Goal: Use online tool/utility: Utilize a website feature to perform a specific function

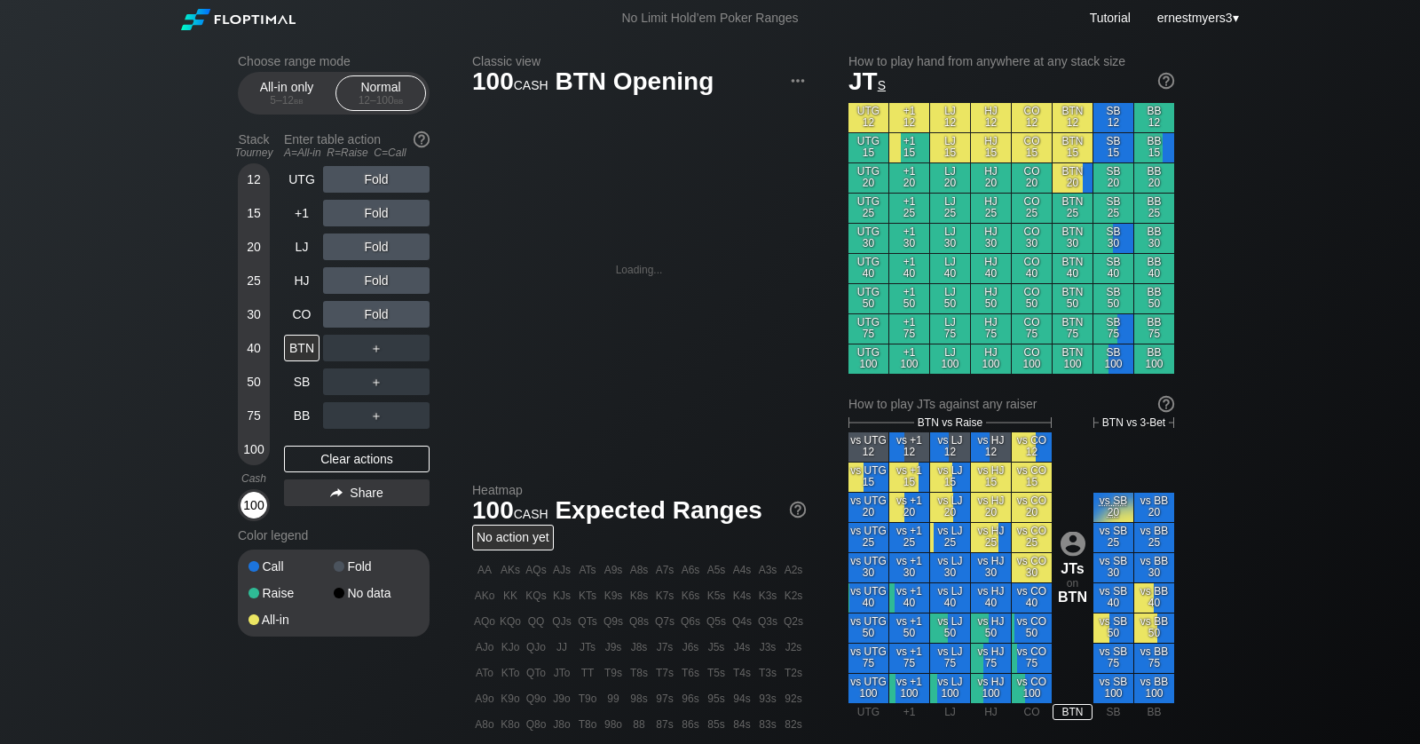
click at [257, 515] on div "100" at bounding box center [254, 505] width 27 height 27
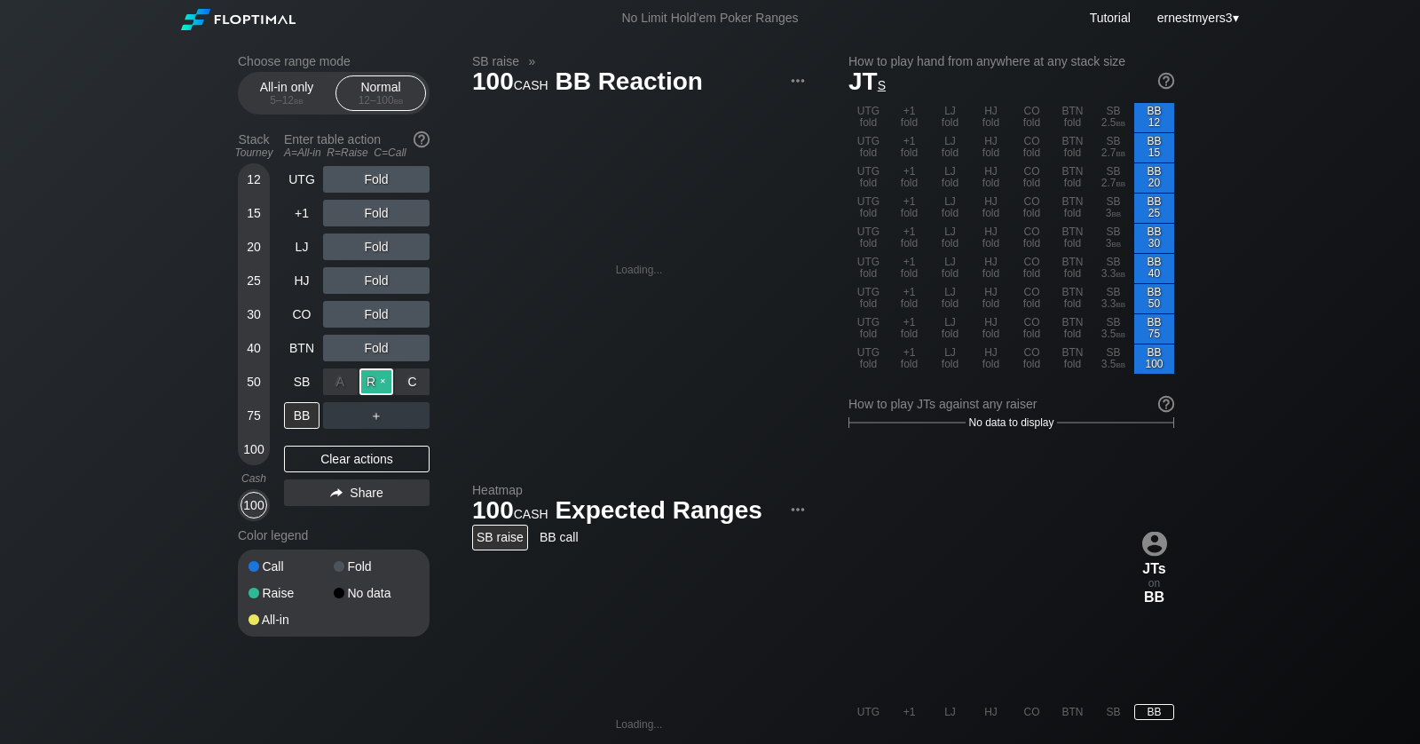
click at [371, 381] on div "R ✕" at bounding box center [377, 381] width 35 height 27
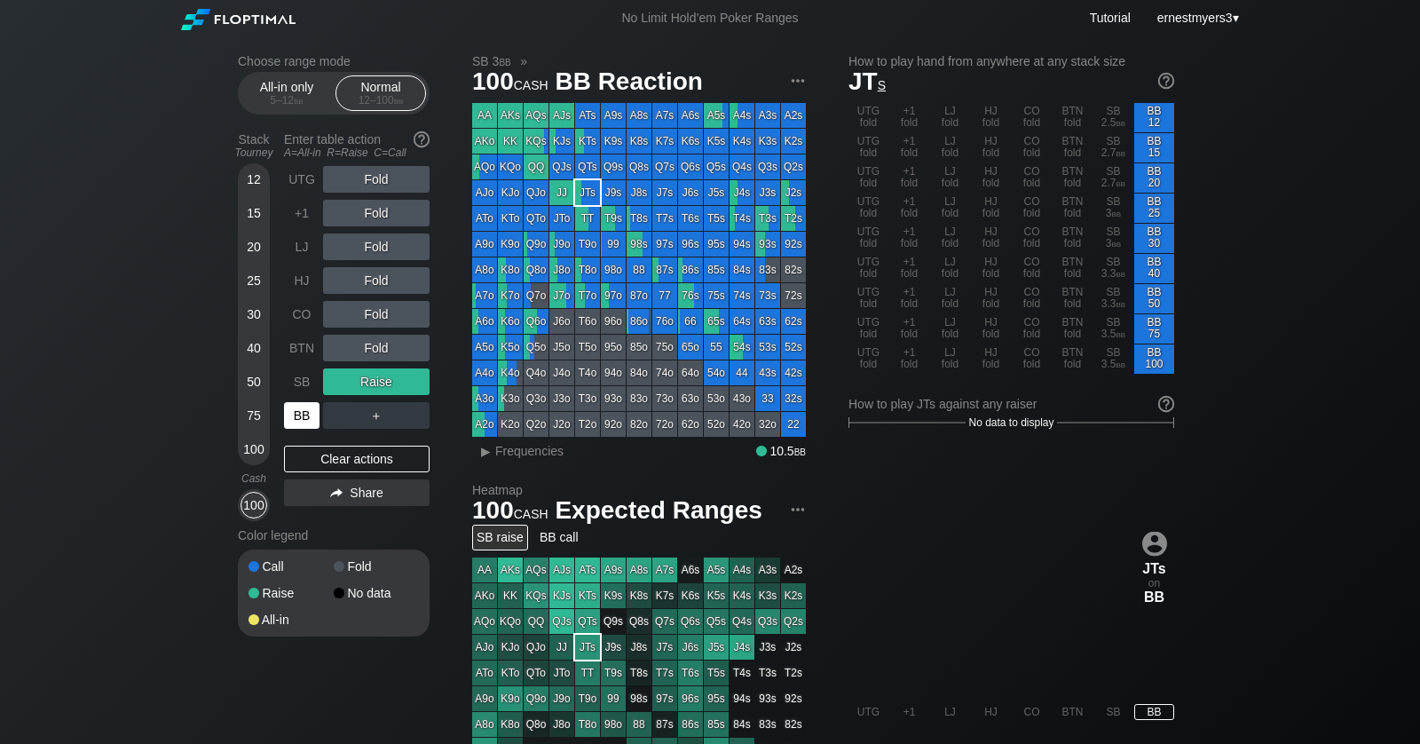
click at [297, 414] on div "BB" at bounding box center [302, 415] width 36 height 27
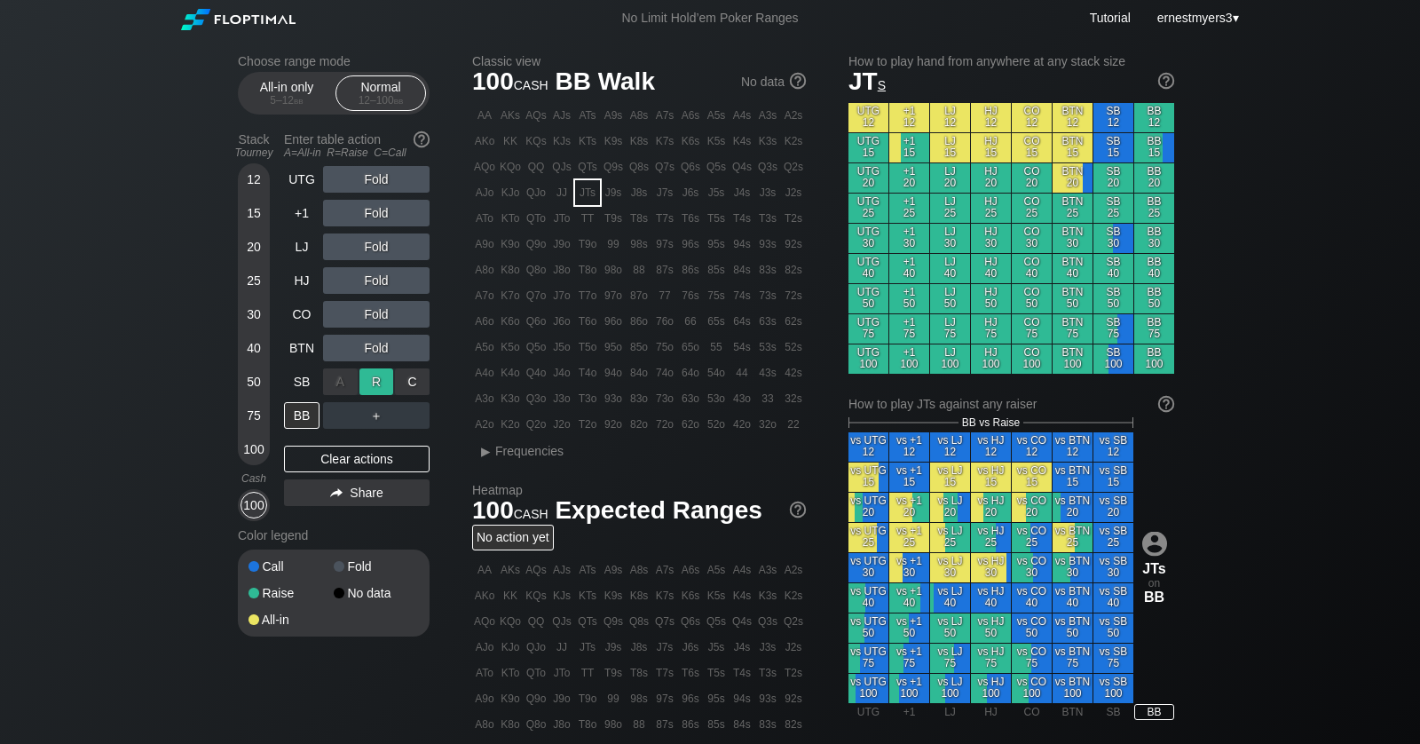
click at [383, 381] on div "R ✕" at bounding box center [377, 381] width 35 height 27
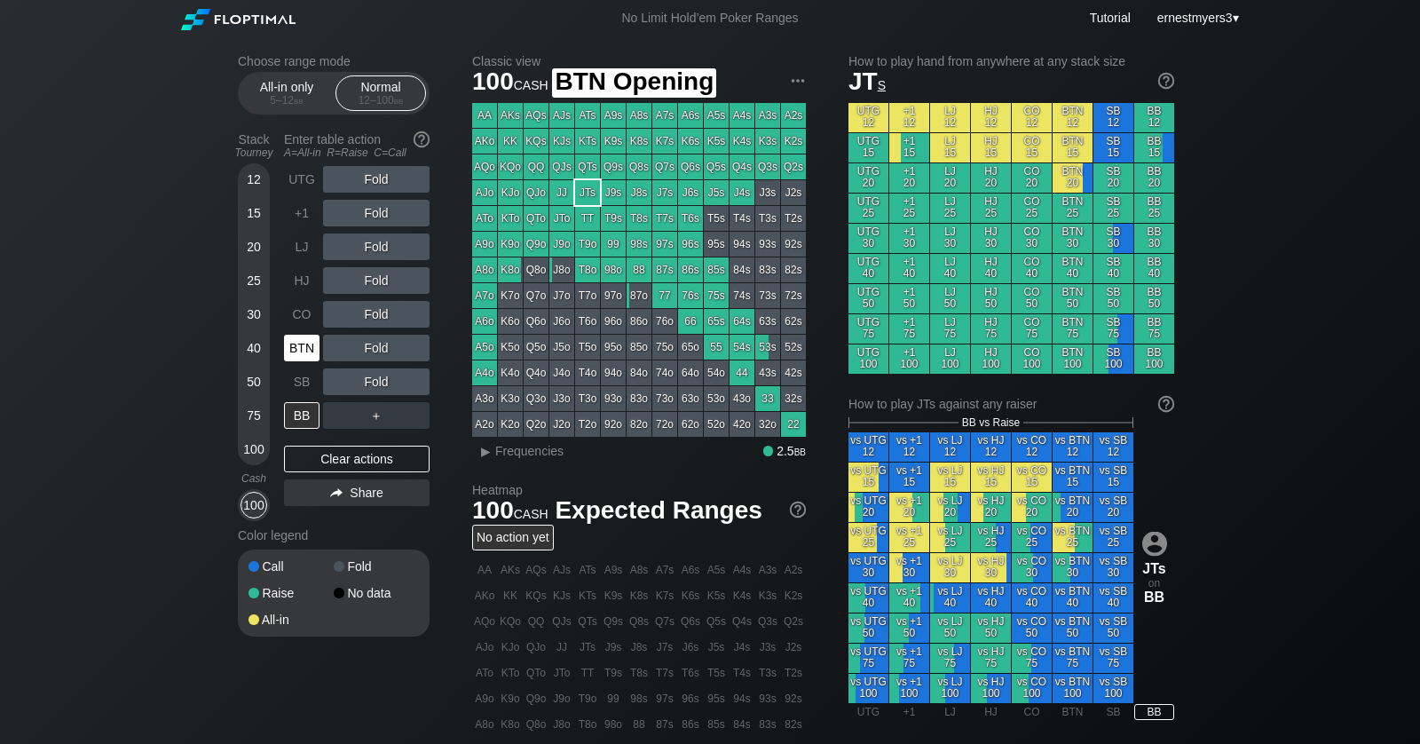
click at [313, 353] on div "BTN" at bounding box center [302, 348] width 36 height 27
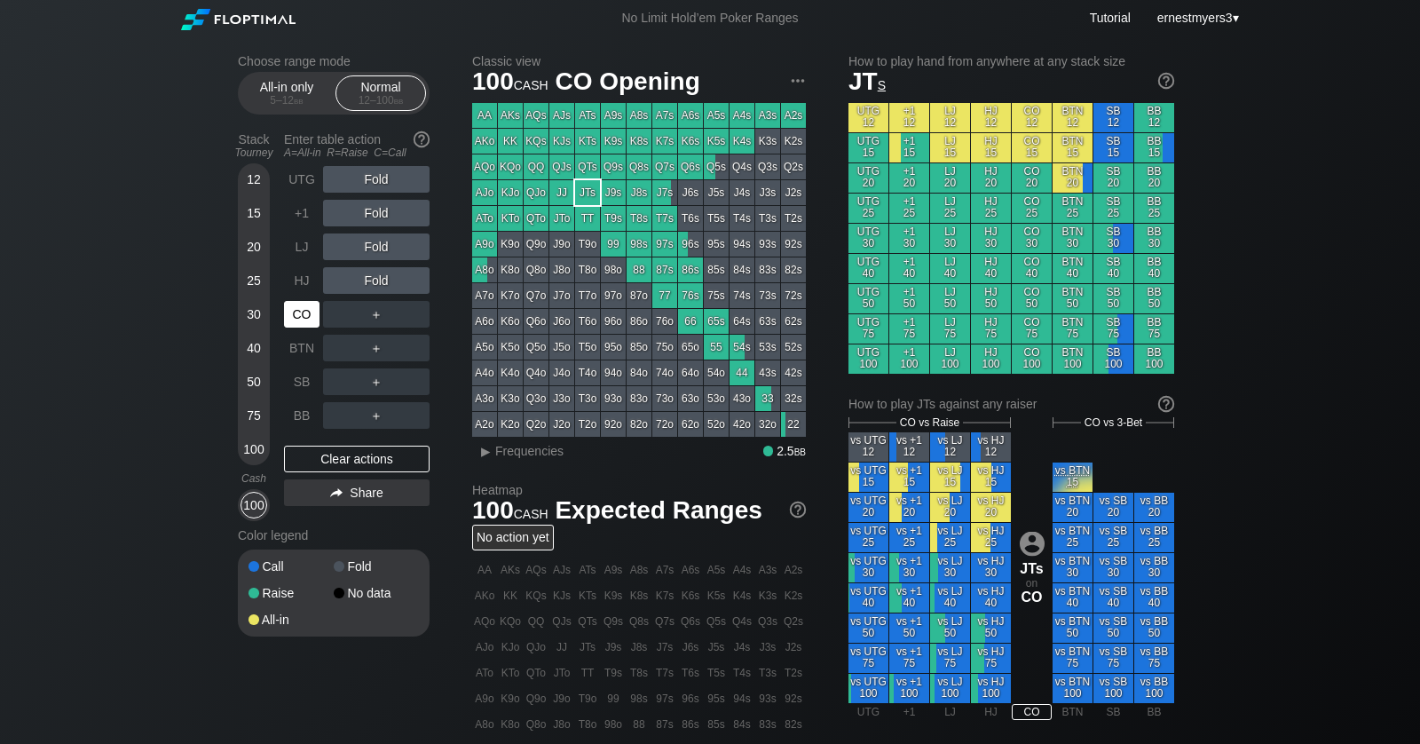
click at [304, 312] on div "CO" at bounding box center [302, 314] width 36 height 27
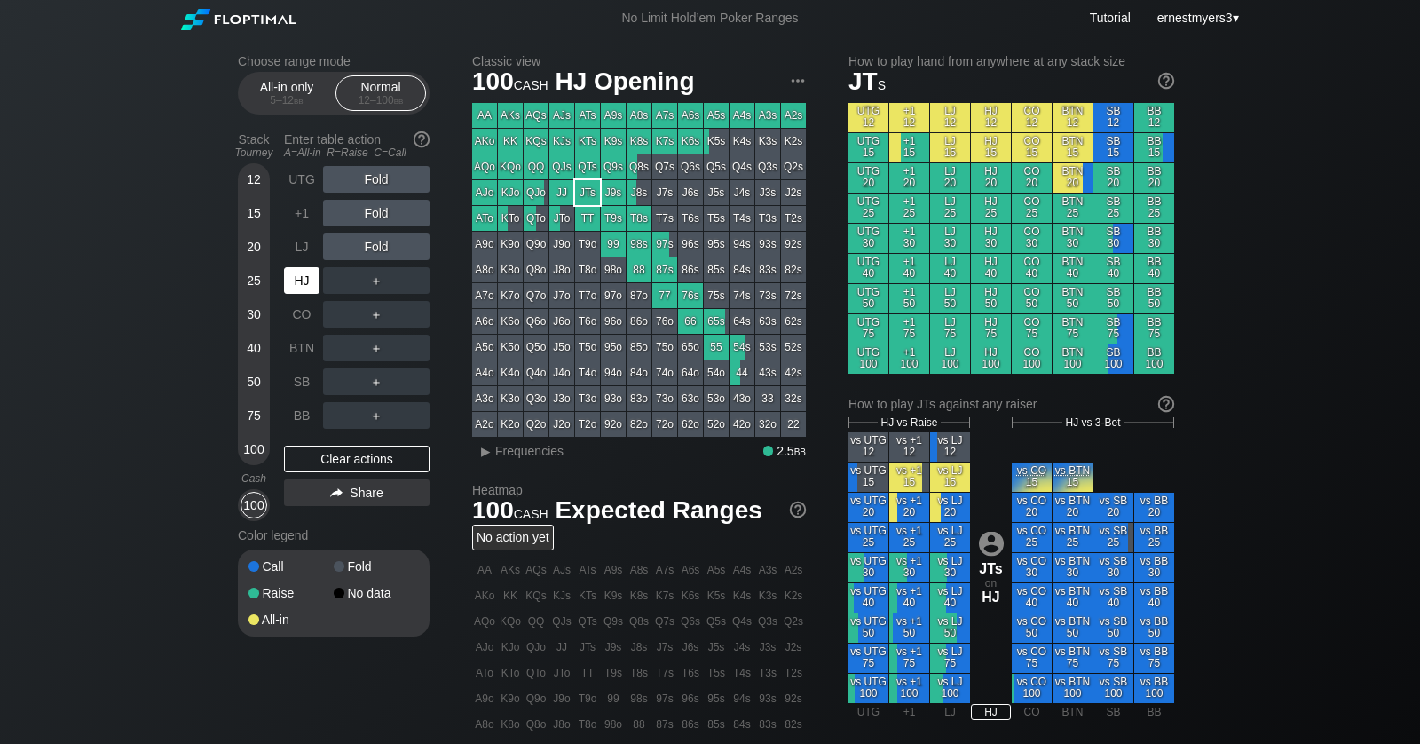
click at [295, 287] on div "HJ" at bounding box center [302, 280] width 36 height 27
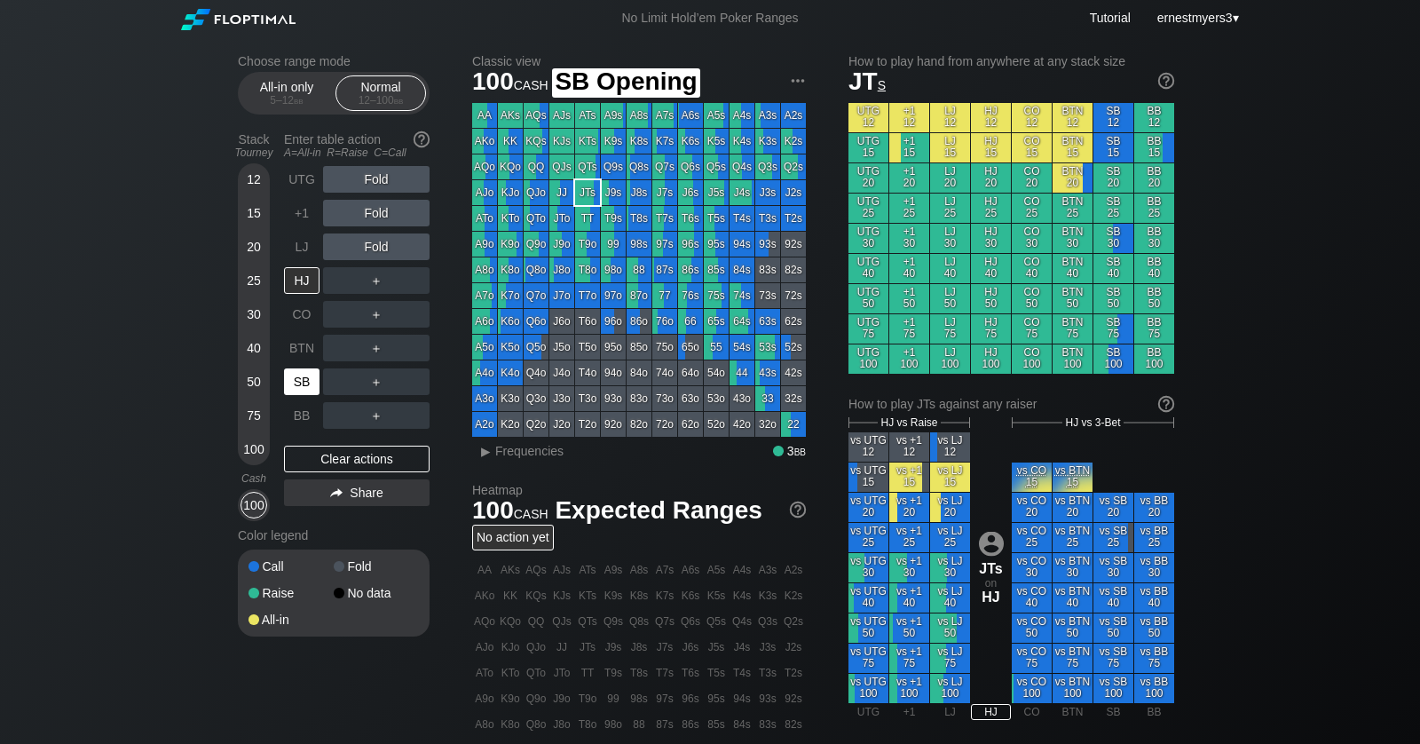
click at [306, 384] on div "SB" at bounding box center [302, 381] width 36 height 27
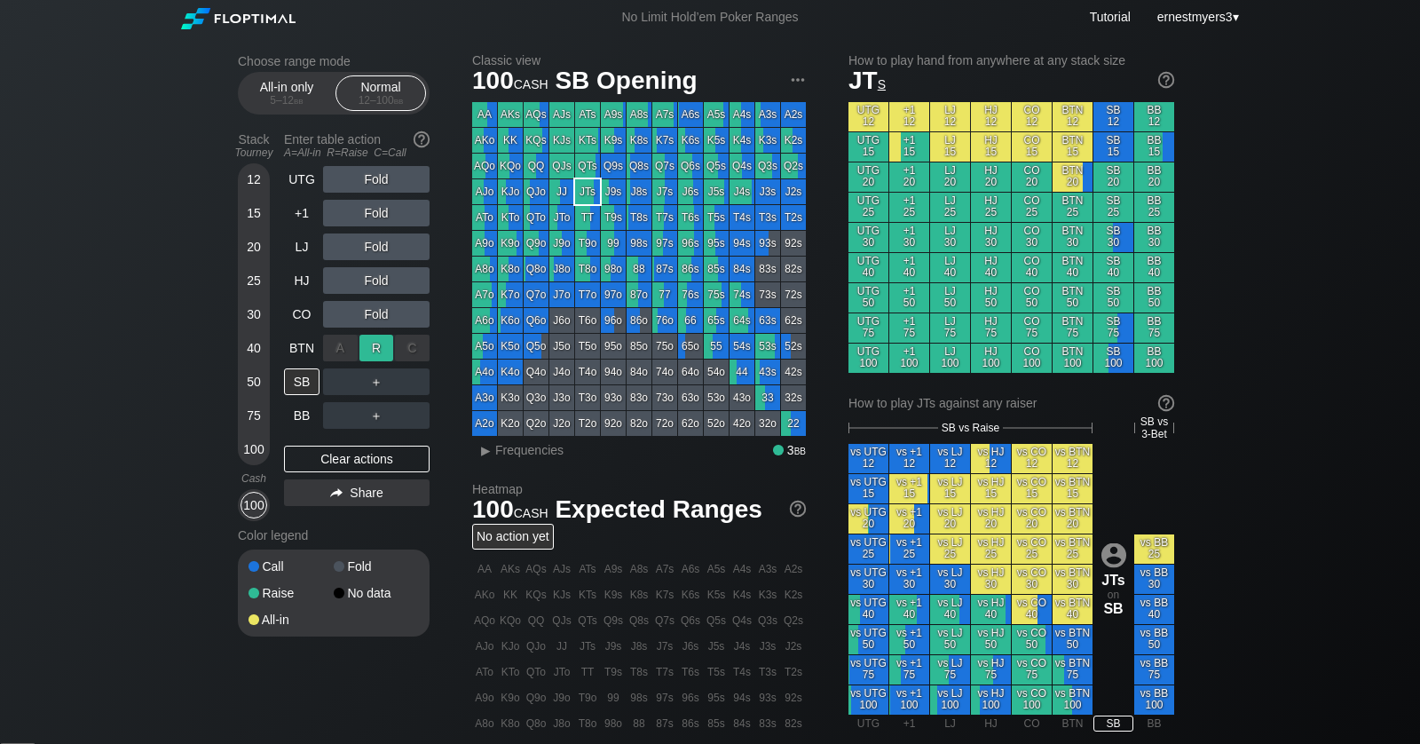
click at [375, 348] on div "R ✕" at bounding box center [377, 348] width 35 height 27
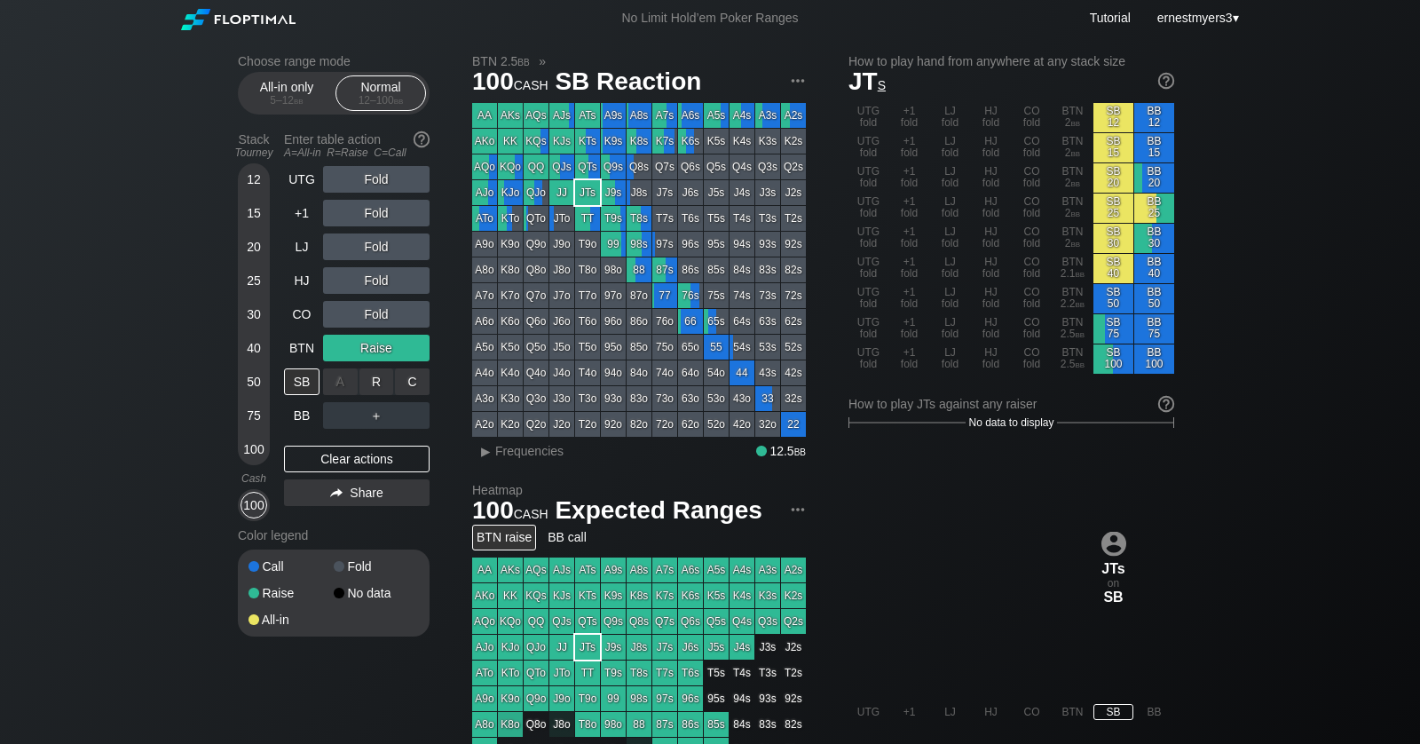
click at [370, 384] on div "R ✕" at bounding box center [377, 381] width 35 height 27
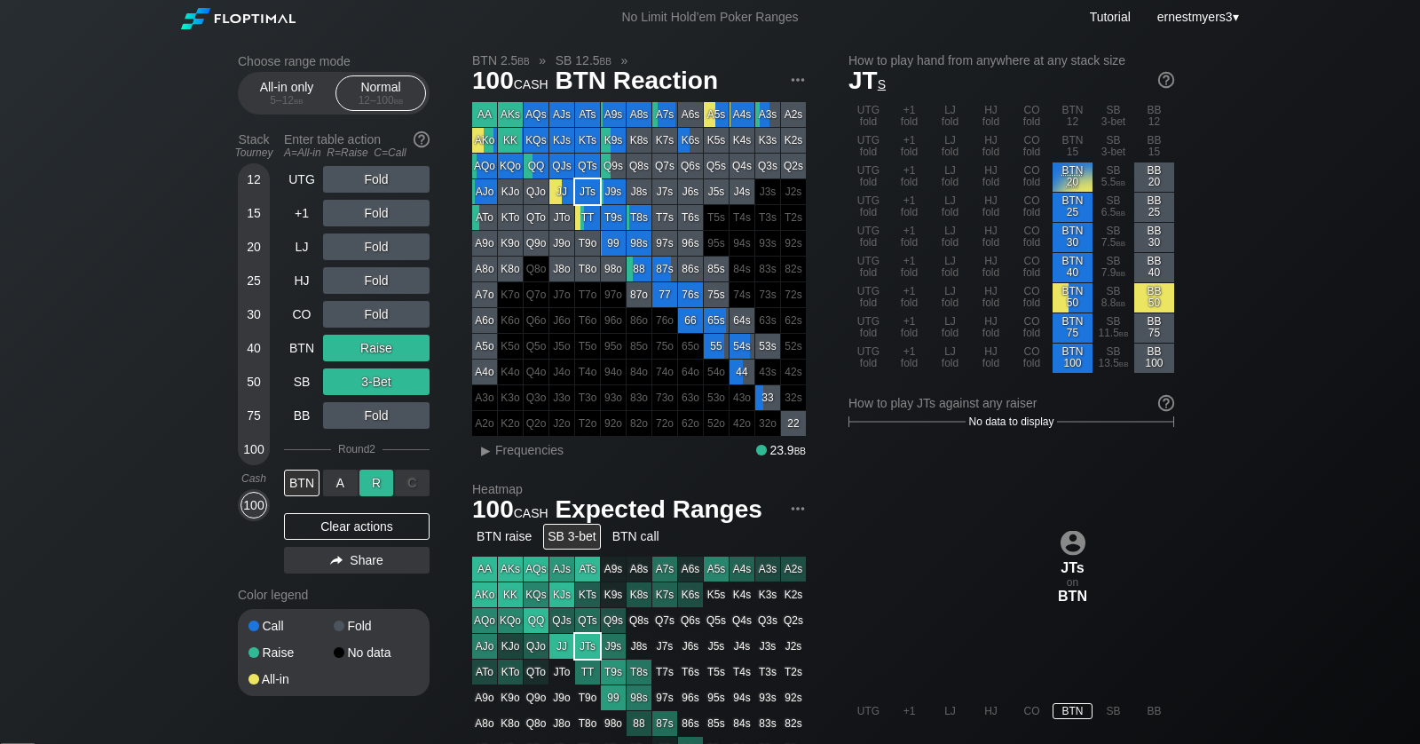
scroll to position [3, 0]
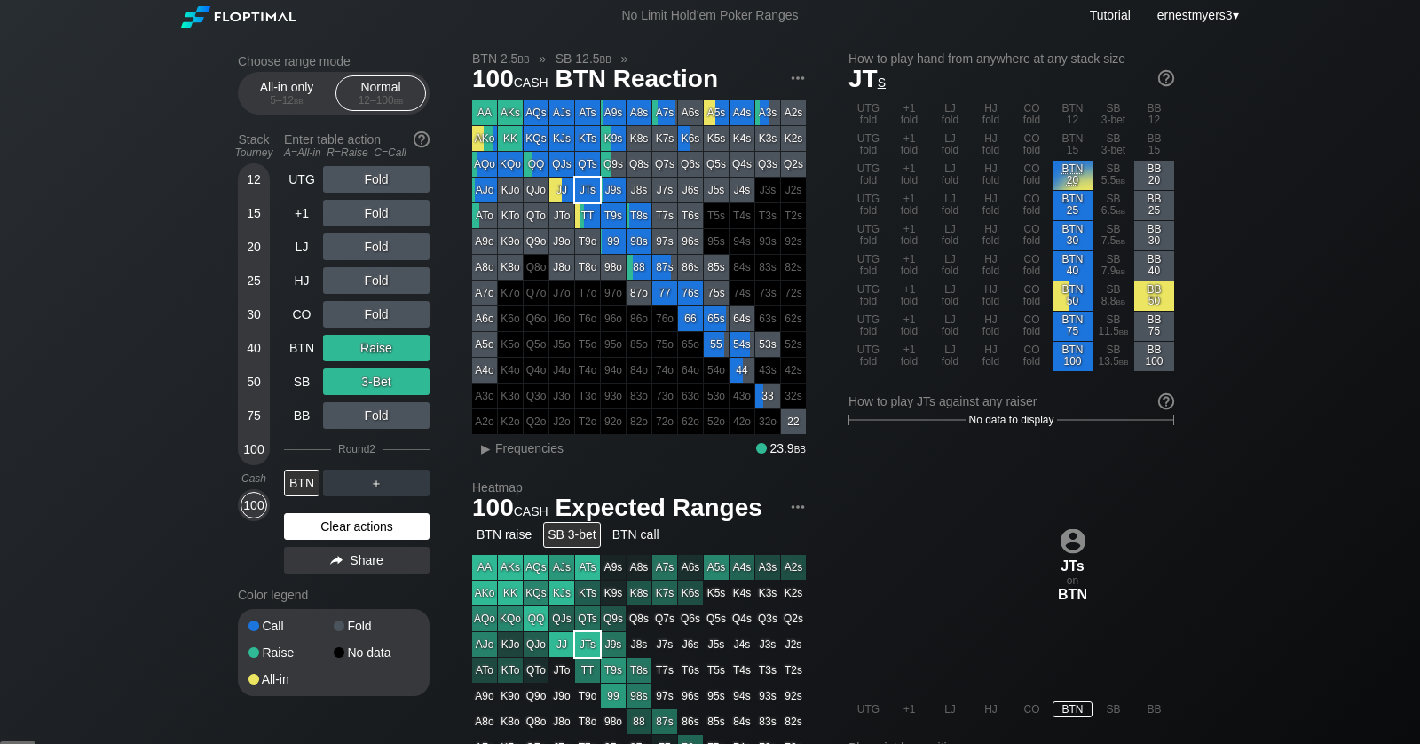
click at [399, 523] on div "Clear actions" at bounding box center [357, 526] width 146 height 27
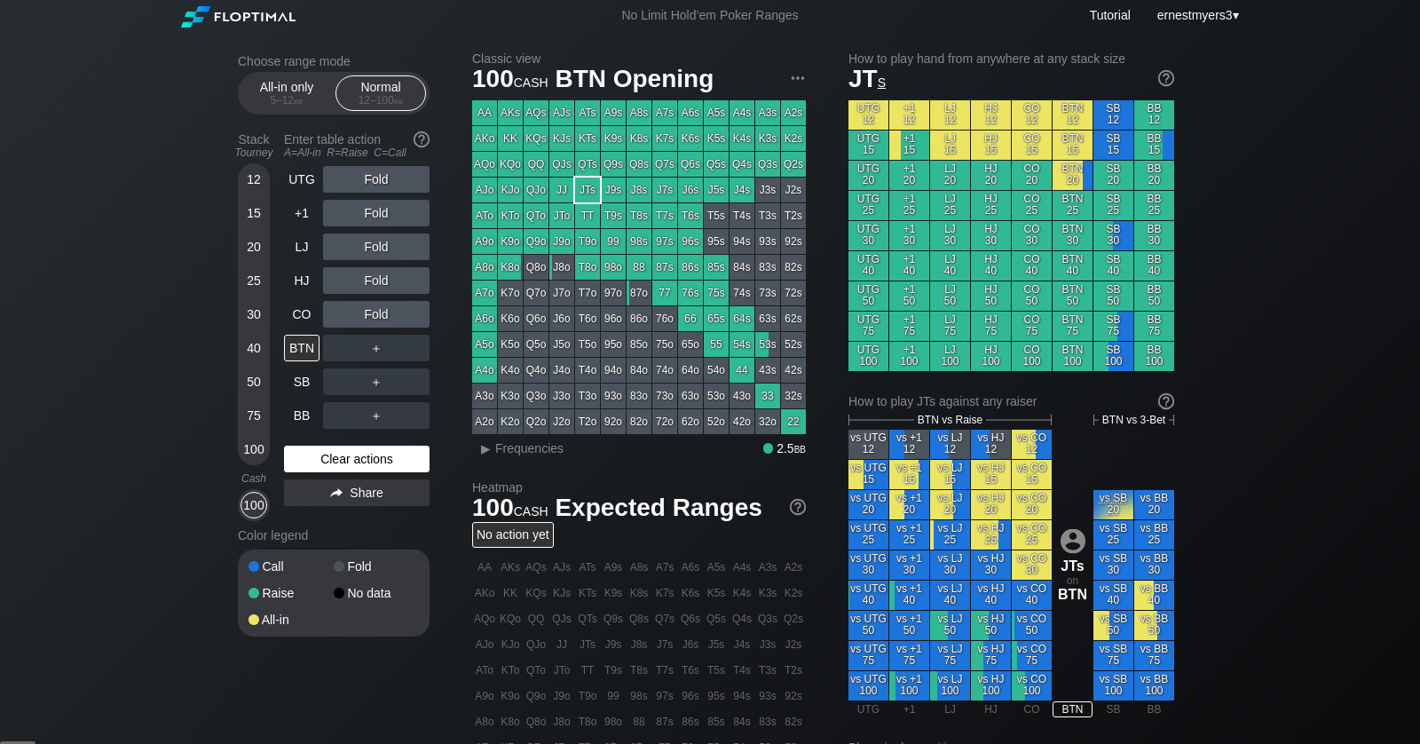
click at [399, 523] on div "Color legend" at bounding box center [334, 535] width 192 height 28
click at [306, 346] on div "BTN" at bounding box center [302, 348] width 36 height 27
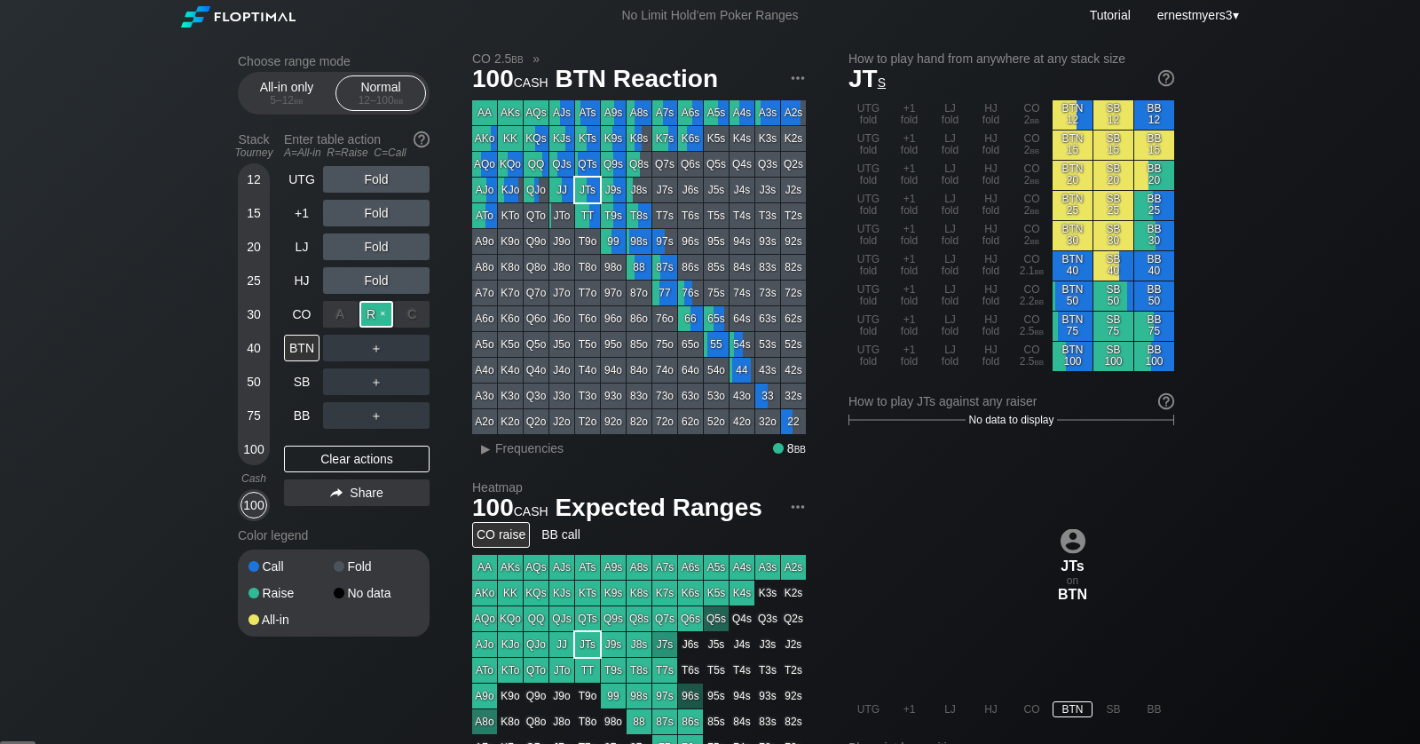
click at [380, 312] on div "R ✕" at bounding box center [377, 314] width 35 height 27
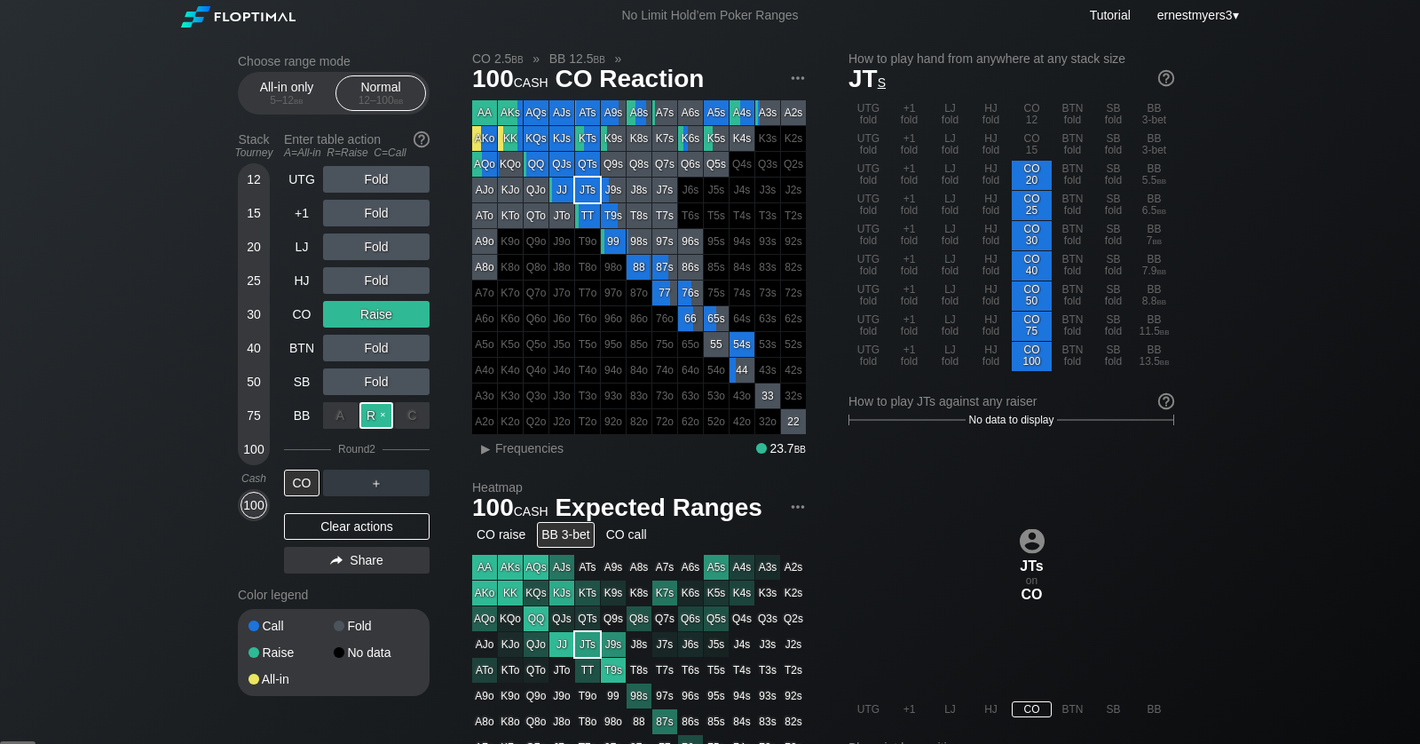
click at [369, 408] on div "R ✕" at bounding box center [377, 415] width 35 height 27
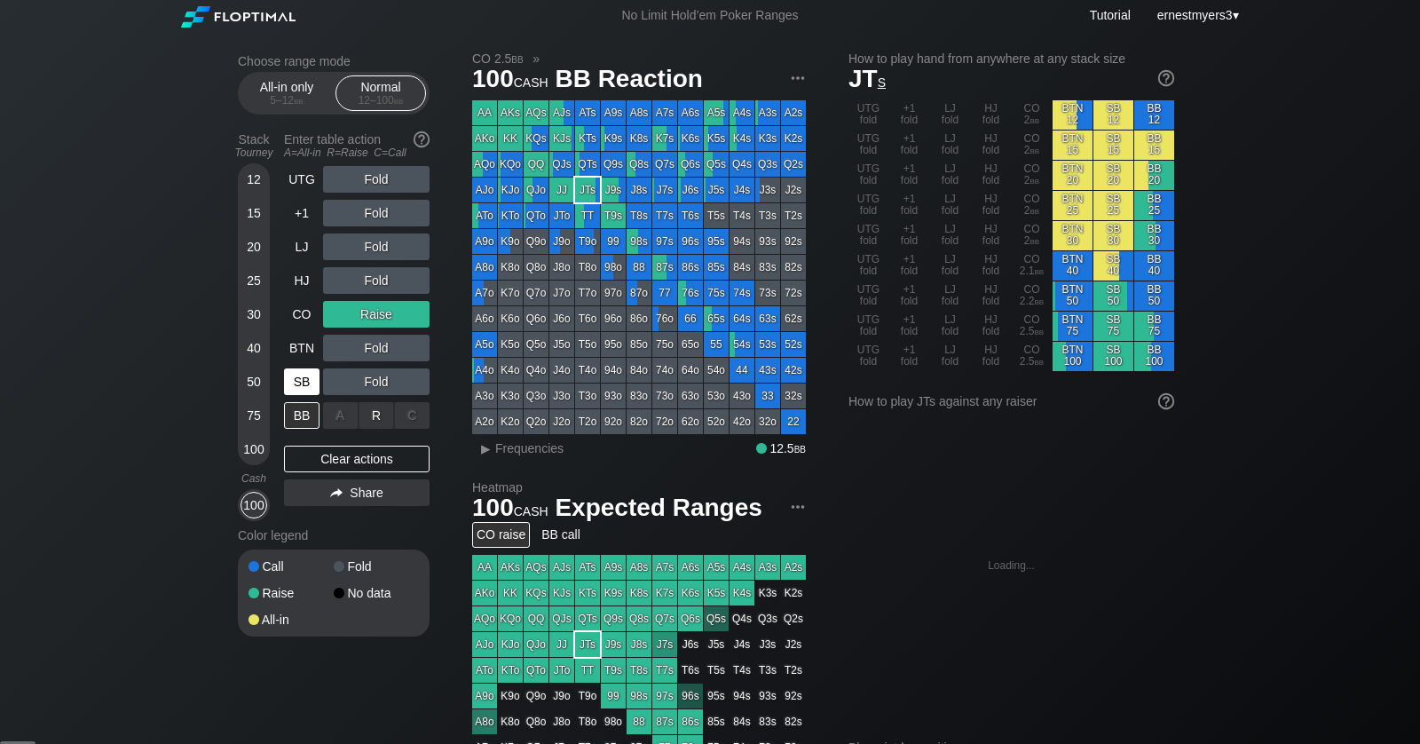
drag, startPoint x: 384, startPoint y: 412, endPoint x: 299, endPoint y: 380, distance: 90.2
click at [383, 412] on div "R ✕" at bounding box center [377, 415] width 35 height 27
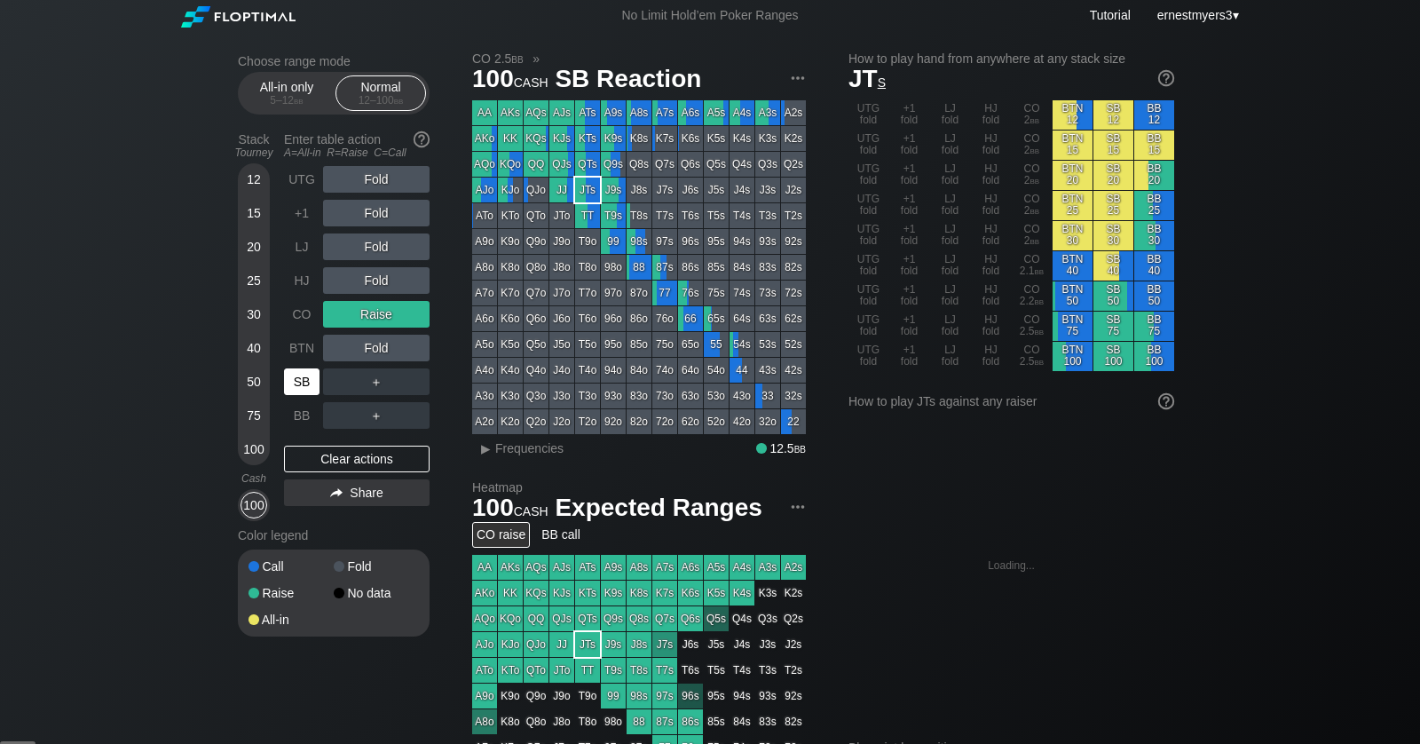
click at [298, 380] on div "SB" at bounding box center [302, 381] width 36 height 27
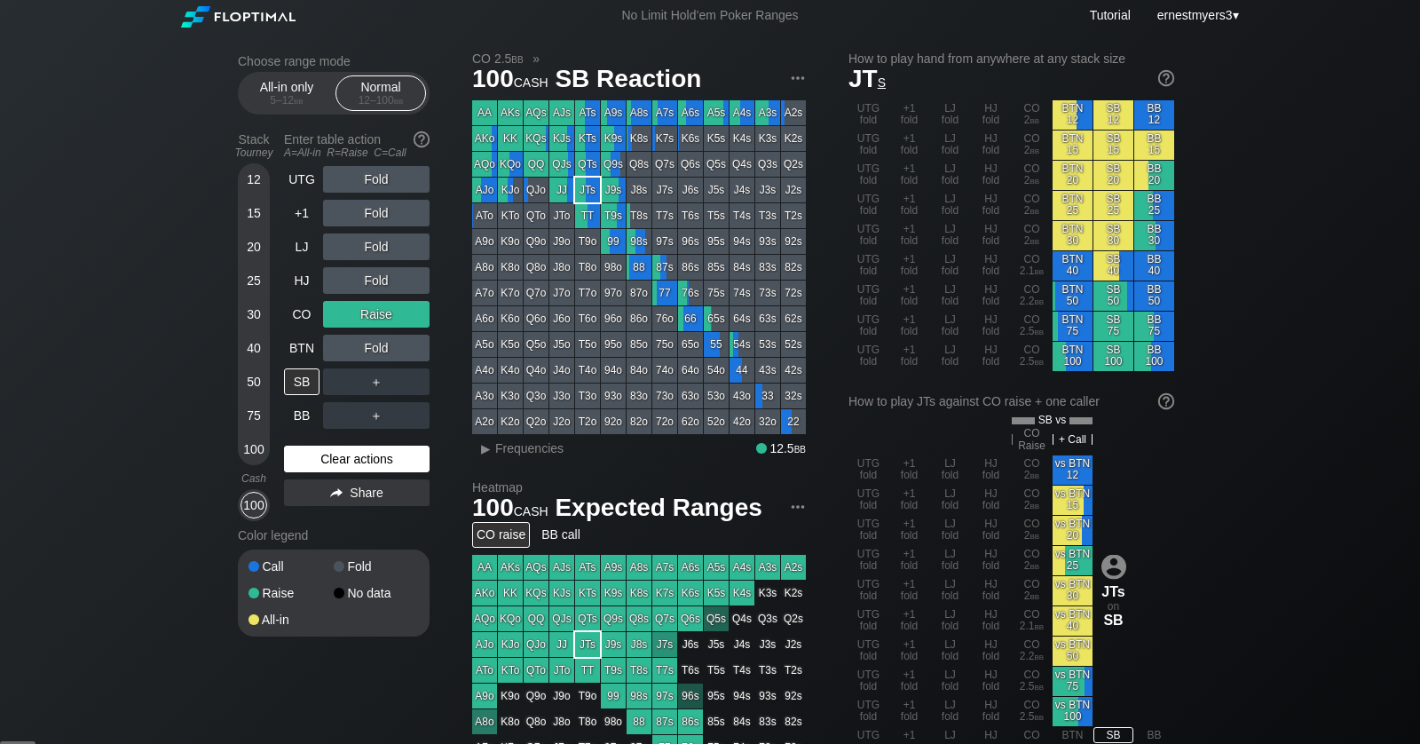
click at [322, 468] on div "Clear actions" at bounding box center [357, 459] width 146 height 27
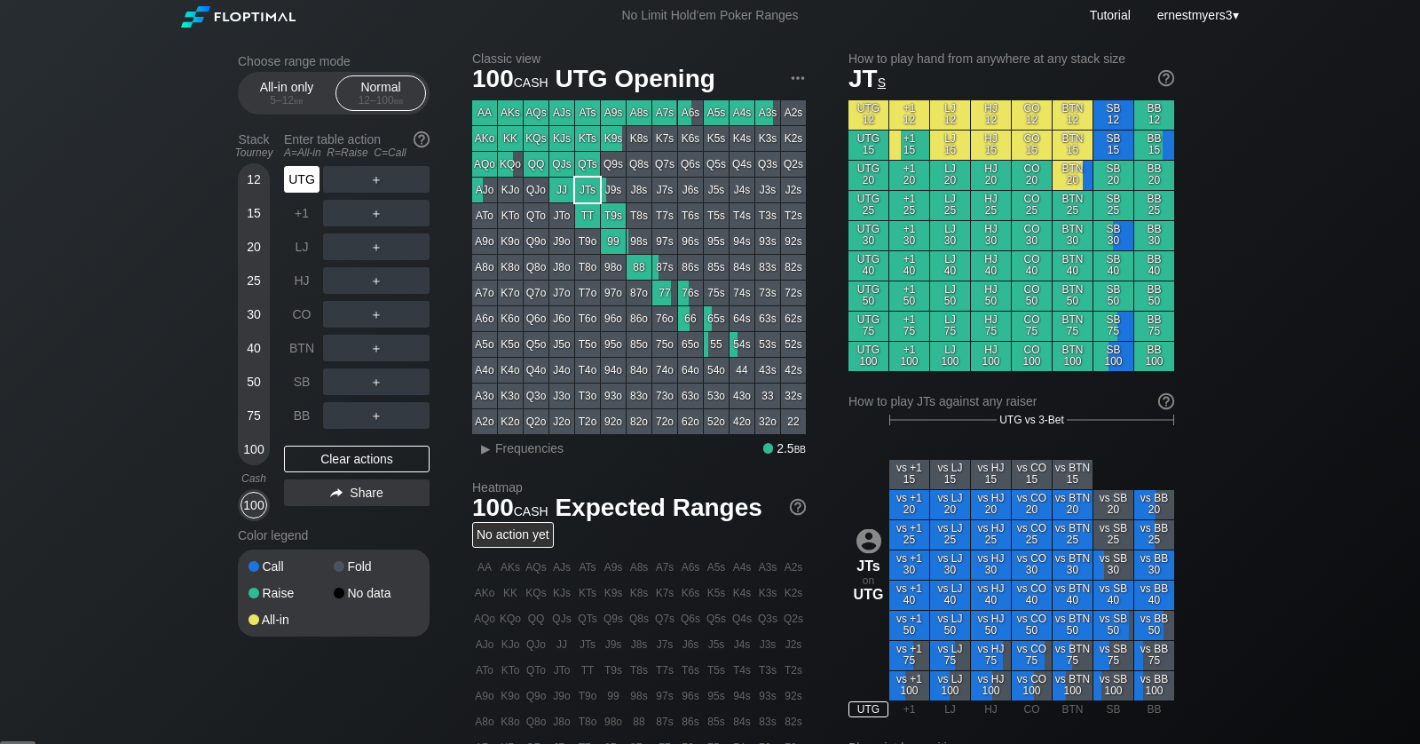
click at [298, 174] on div "UTG" at bounding box center [302, 179] width 36 height 27
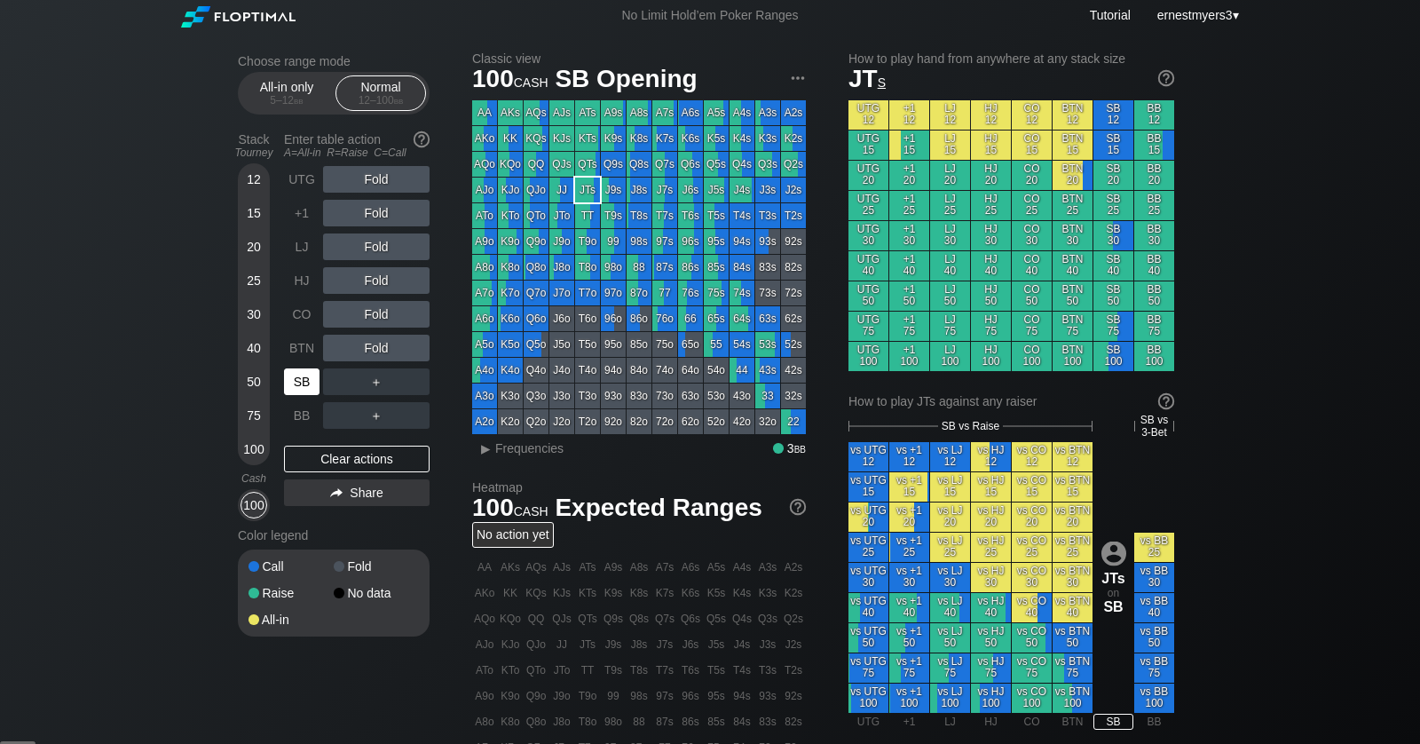
click at [301, 388] on div "SB" at bounding box center [302, 381] width 36 height 27
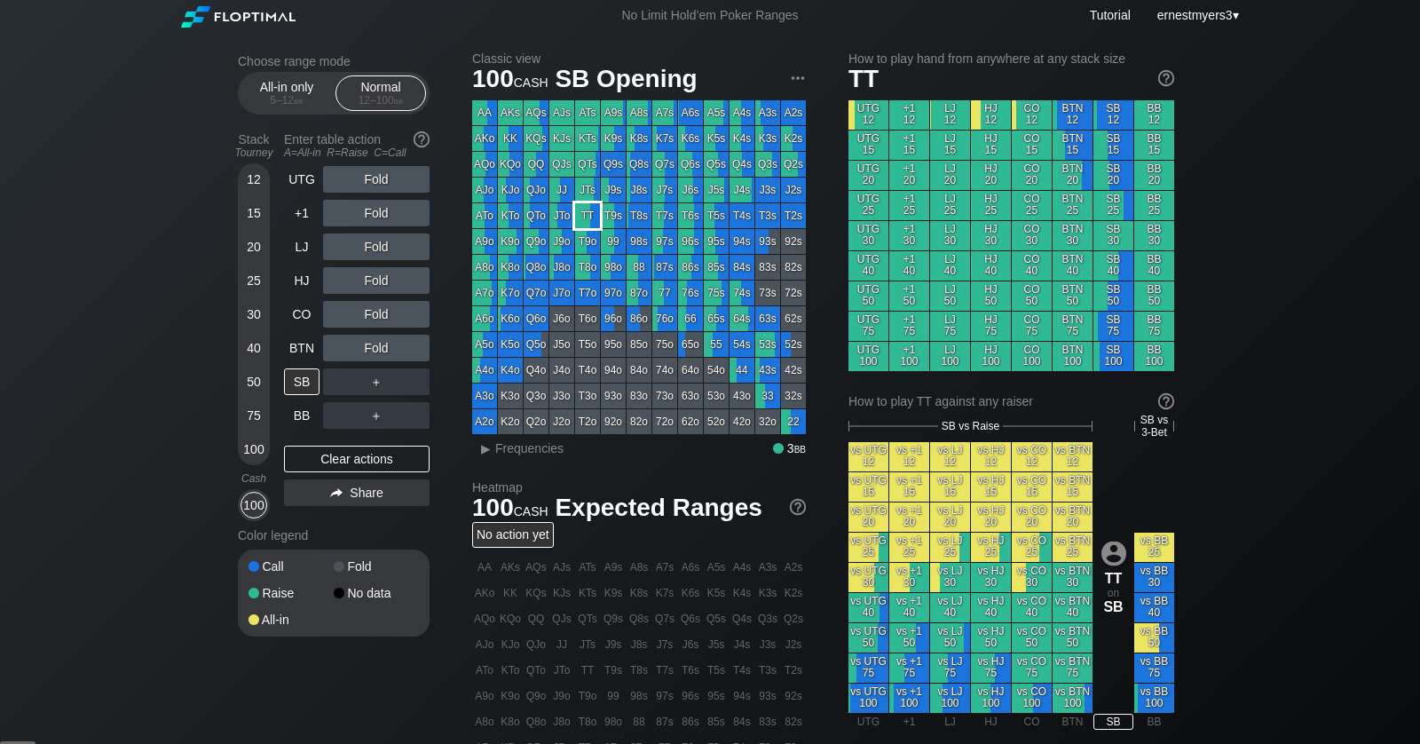
click at [589, 213] on div "TT" at bounding box center [587, 215] width 25 height 25
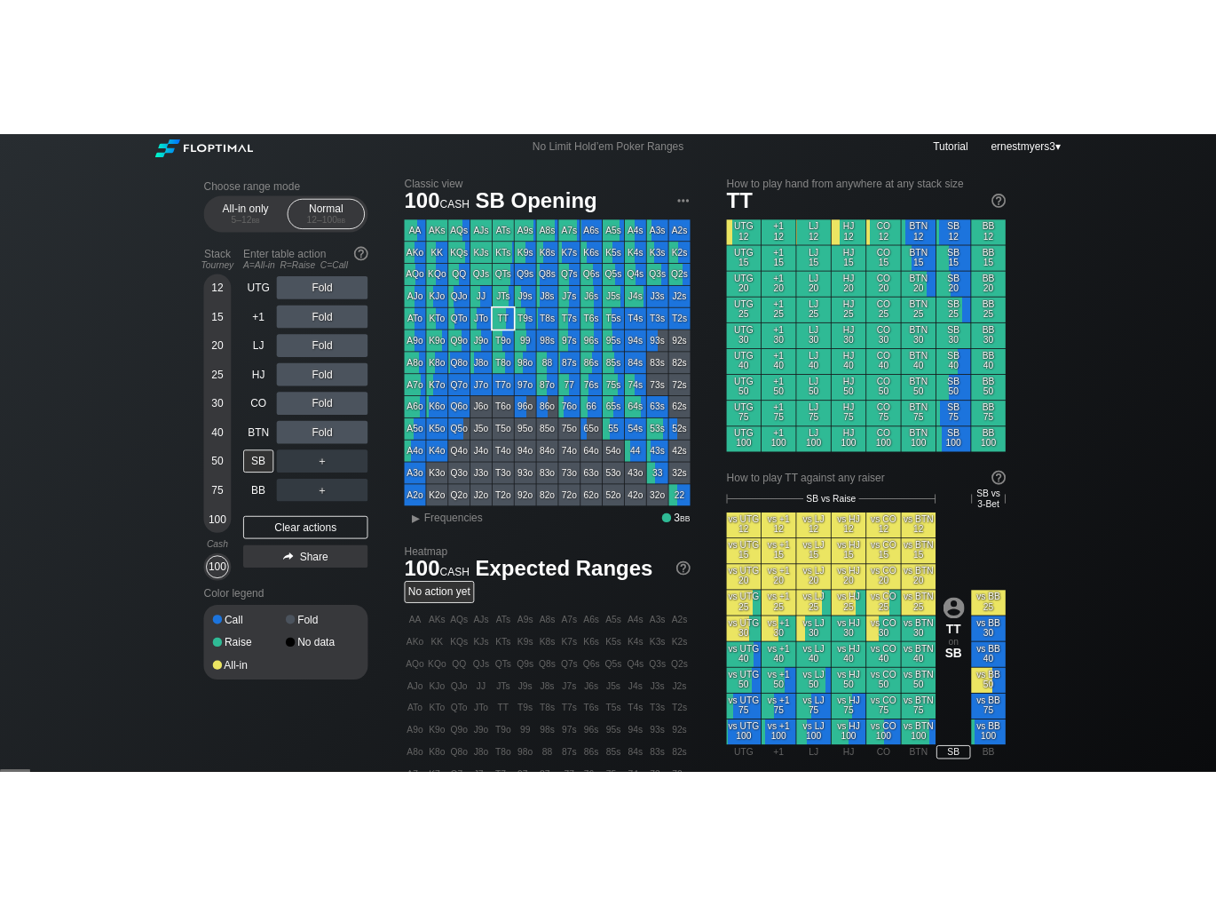
scroll to position [20, 0]
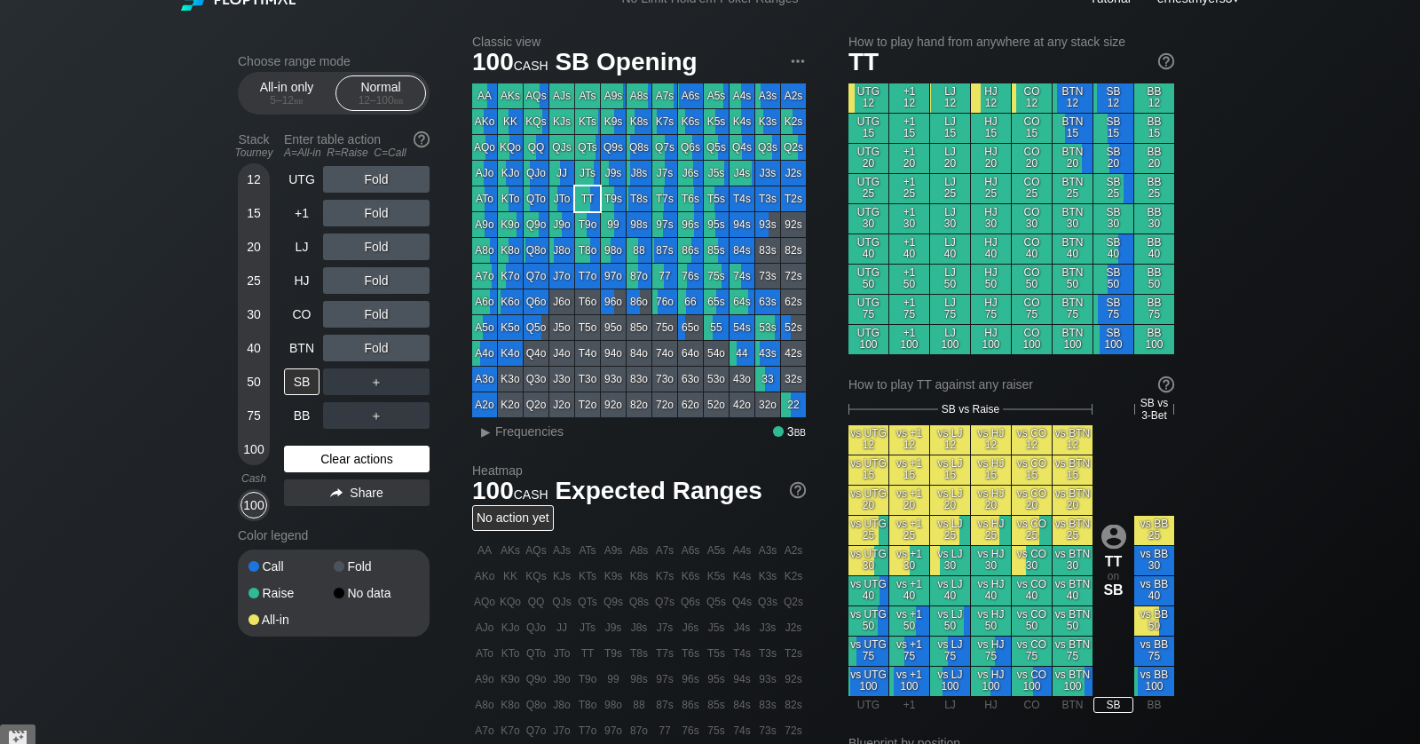
click at [339, 461] on div "Clear actions" at bounding box center [357, 459] width 146 height 27
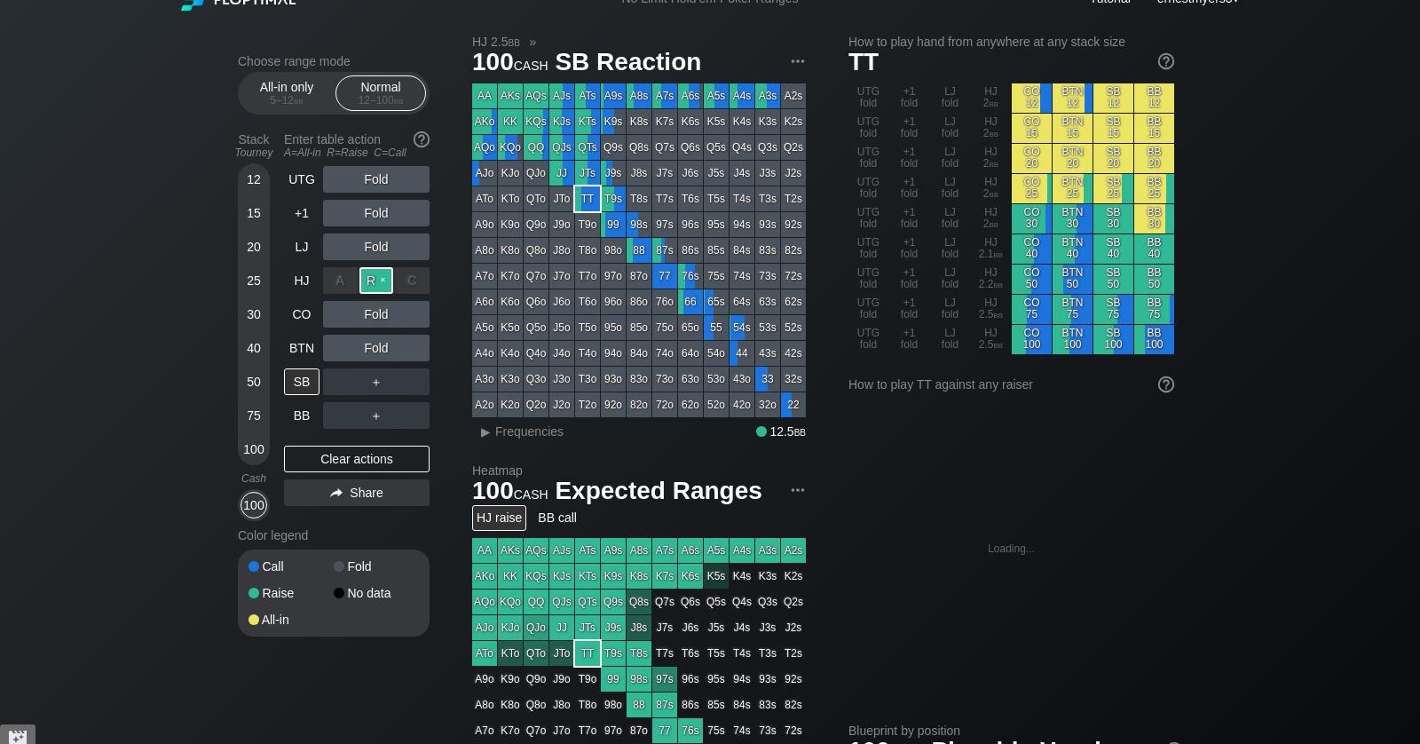
click at [368, 279] on div "R ✕" at bounding box center [377, 280] width 35 height 27
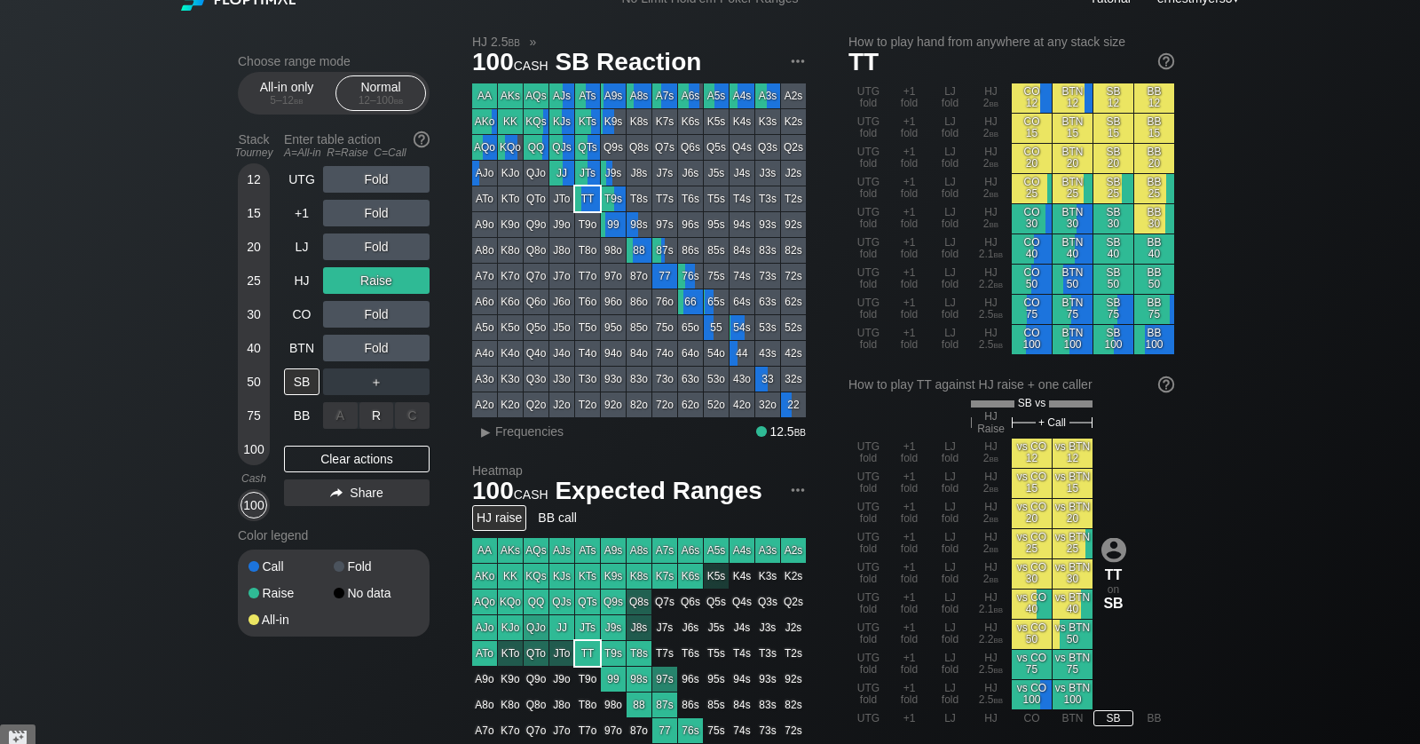
drag, startPoint x: 379, startPoint y: 416, endPoint x: 357, endPoint y: 422, distance: 22.8
click at [379, 417] on div "R ✕" at bounding box center [377, 415] width 35 height 27
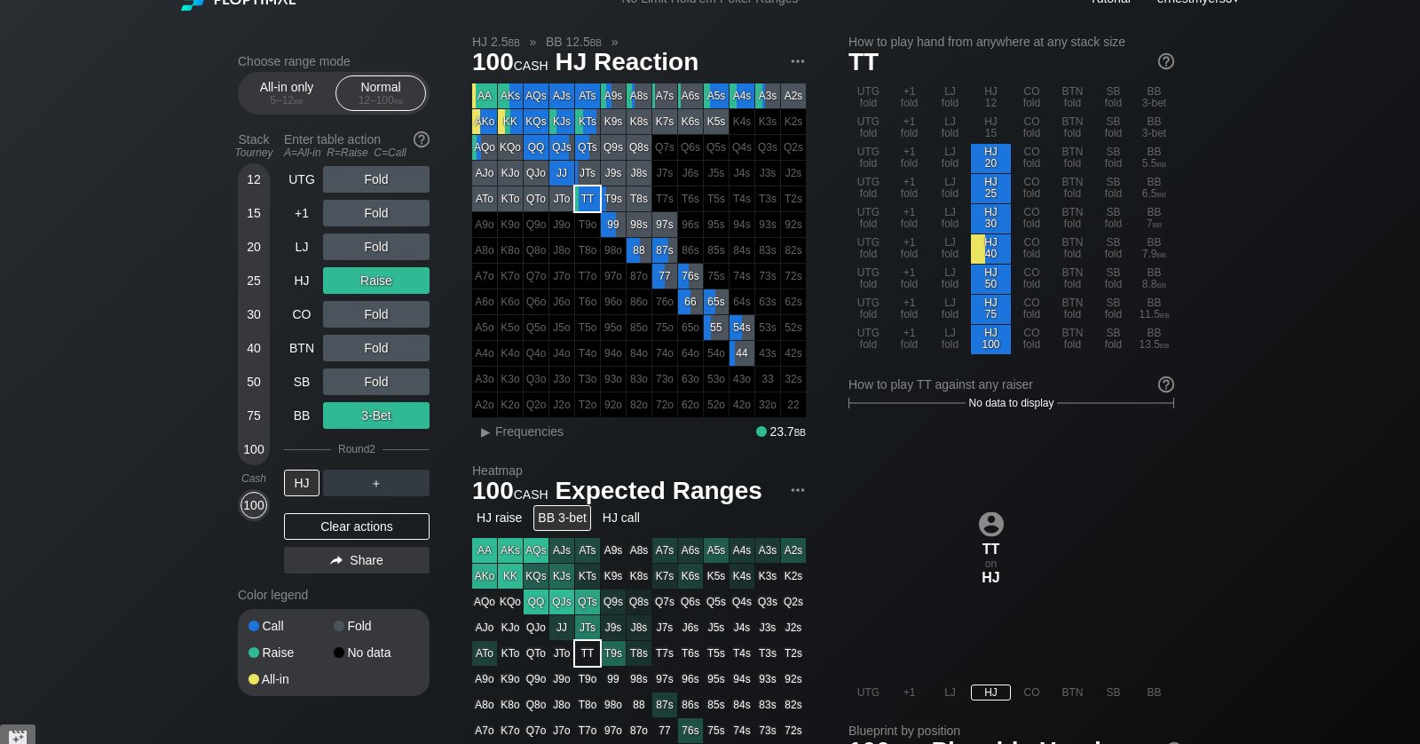
click at [337, 537] on div "Clear actions" at bounding box center [357, 526] width 146 height 27
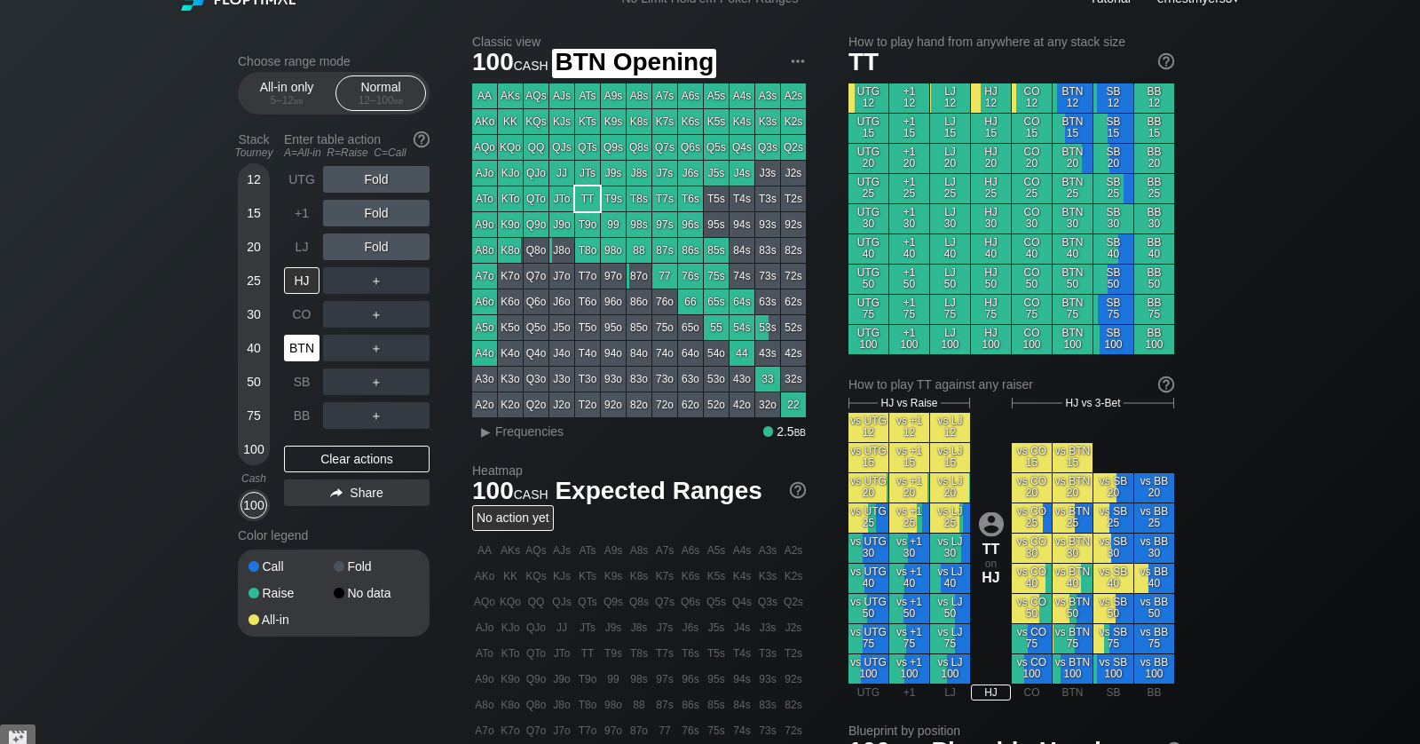
click at [299, 355] on div "BTN" at bounding box center [302, 348] width 36 height 27
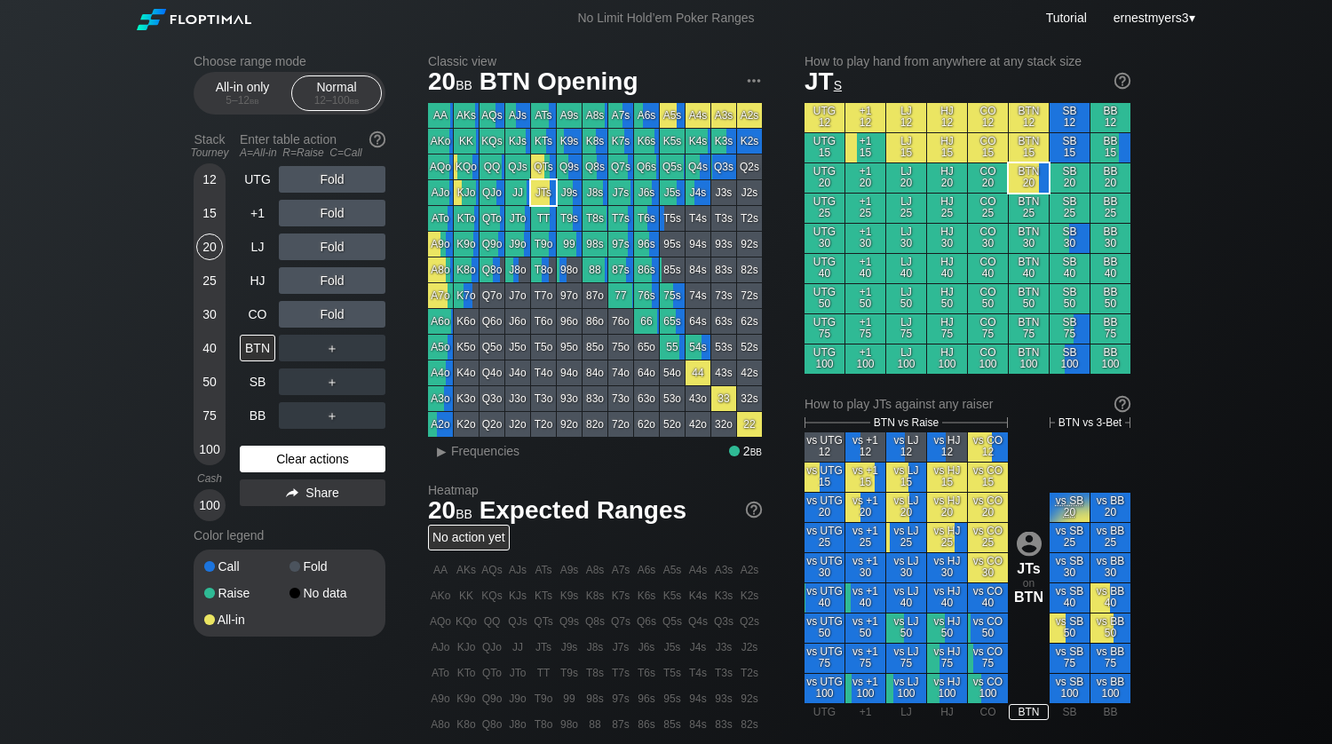
click at [279, 465] on div "Clear actions" at bounding box center [313, 459] width 146 height 27
click at [336, 319] on div "R ✕" at bounding box center [332, 314] width 35 height 27
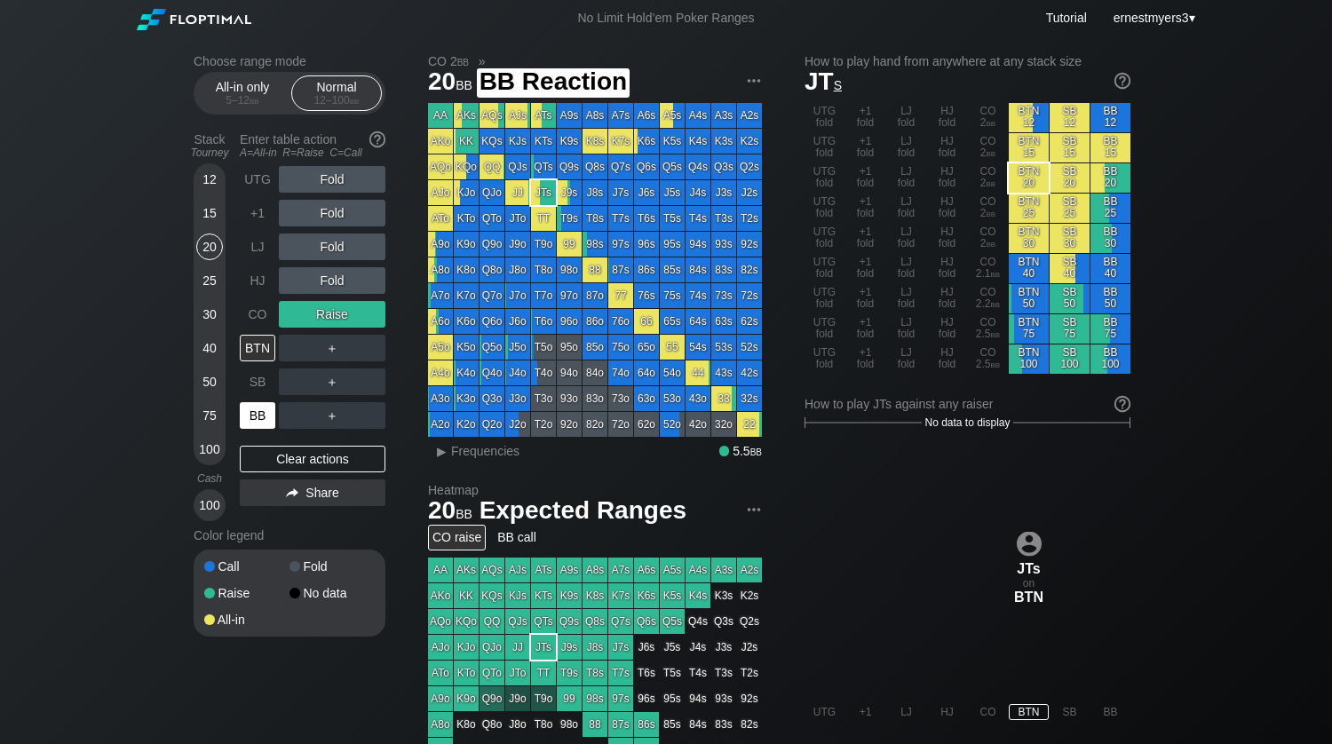
click at [251, 417] on div "BB" at bounding box center [258, 415] width 36 height 27
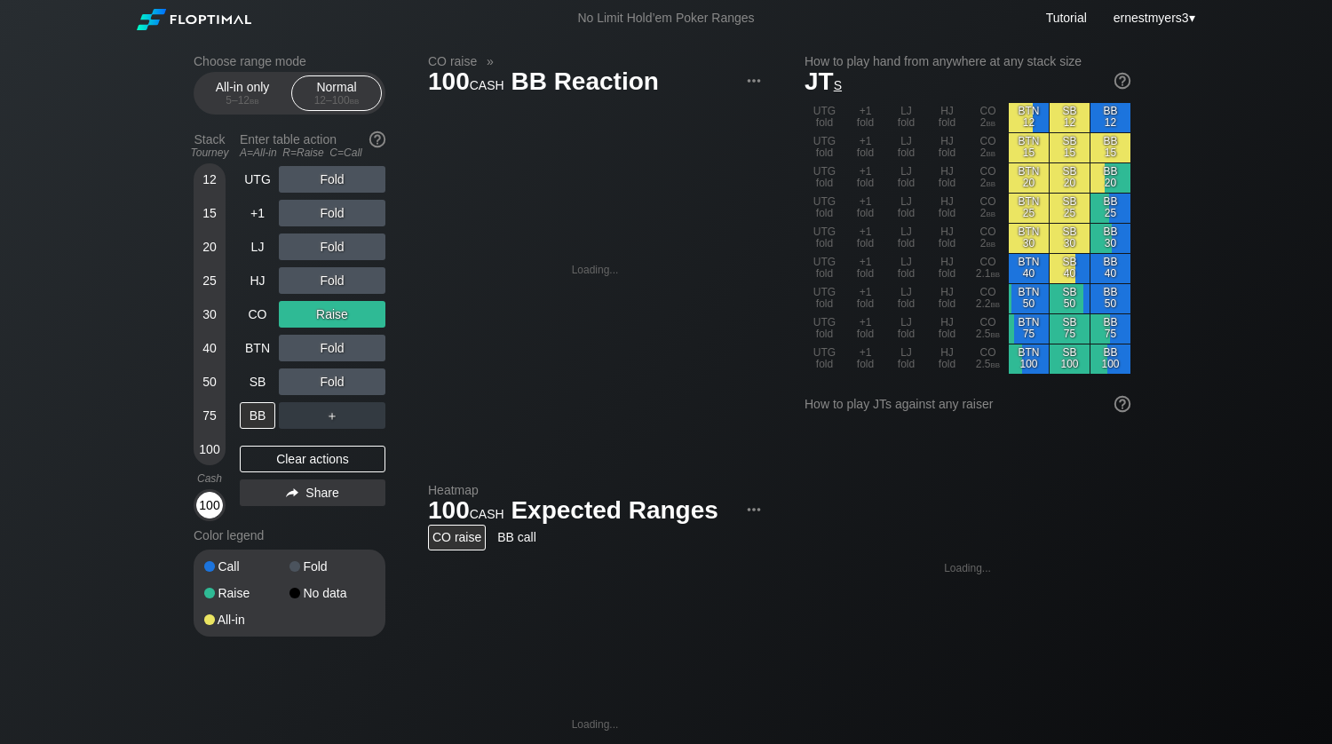
click at [211, 496] on div "100" at bounding box center [209, 505] width 27 height 27
